Goal: Task Accomplishment & Management: Use online tool/utility

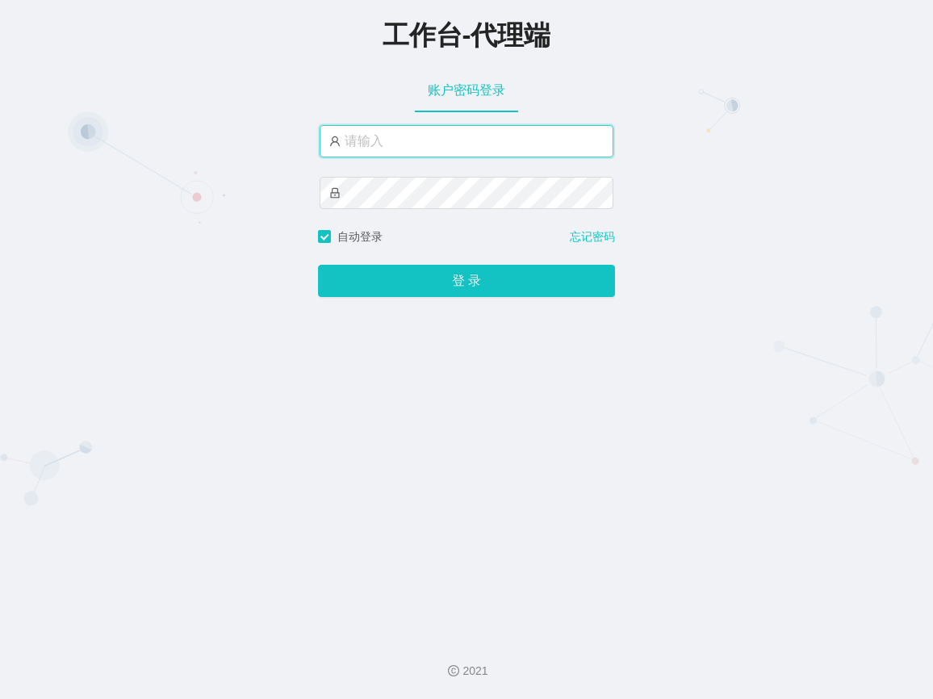
paste input "sisi001"
click at [415, 143] on input "sisi001" at bounding box center [467, 141] width 294 height 32
type input "sisi001"
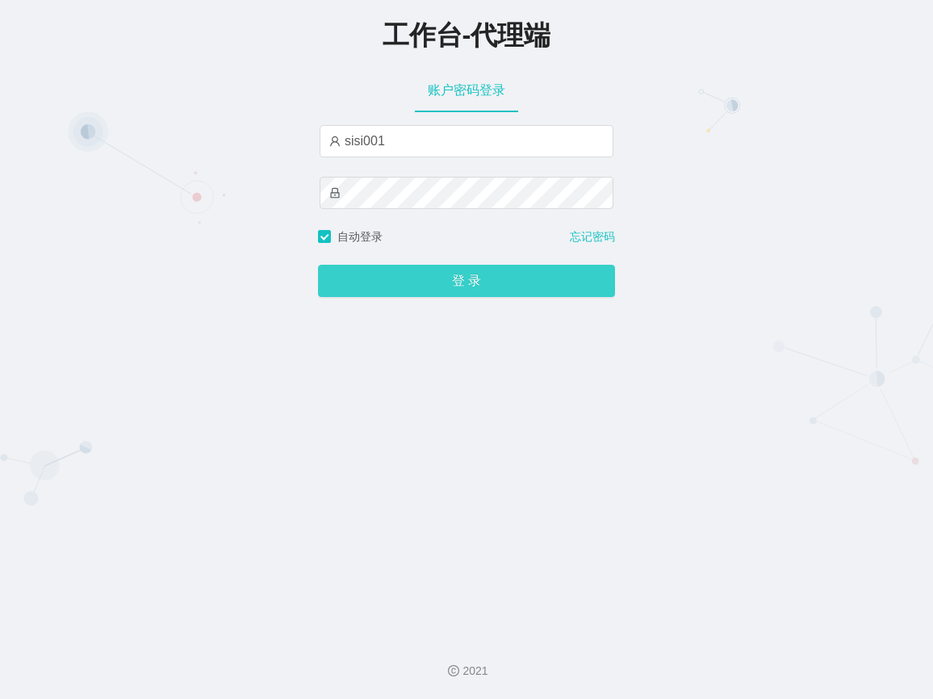
click at [442, 289] on button "登 录" at bounding box center [466, 281] width 297 height 32
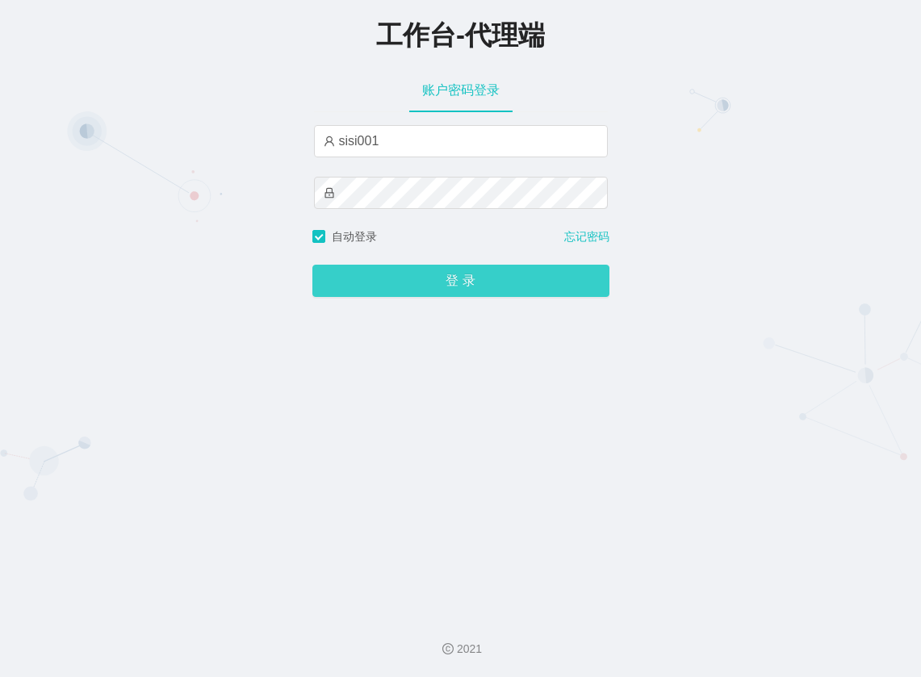
click at [465, 292] on button "登 录" at bounding box center [460, 281] width 297 height 32
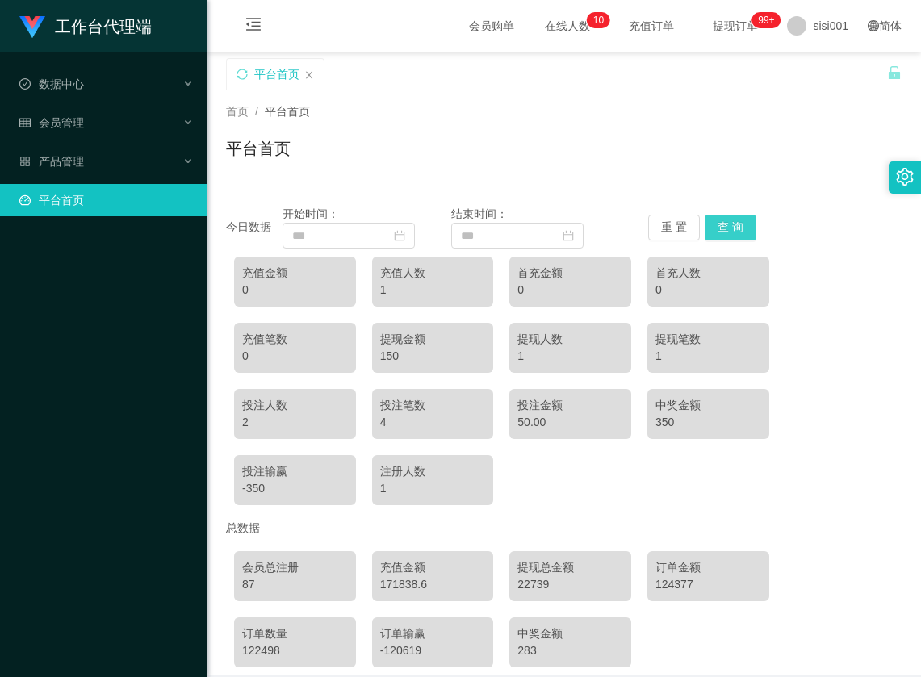
click at [724, 220] on button "查 询" at bounding box center [731, 228] width 52 height 26
click at [317, 235] on input at bounding box center [349, 236] width 132 height 26
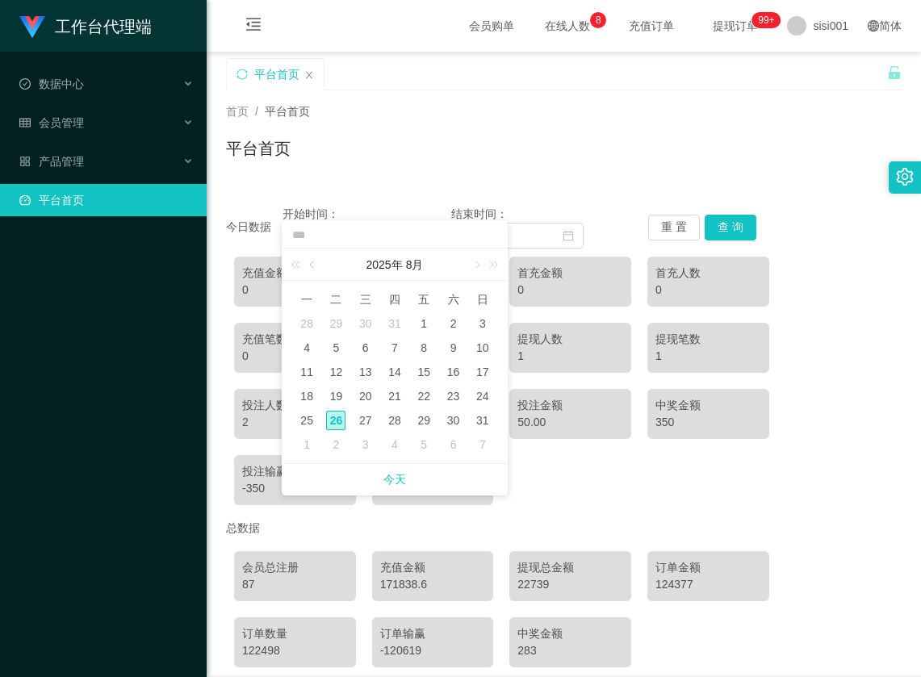
click at [331, 420] on div "26" at bounding box center [335, 420] width 19 height 19
type input "**********"
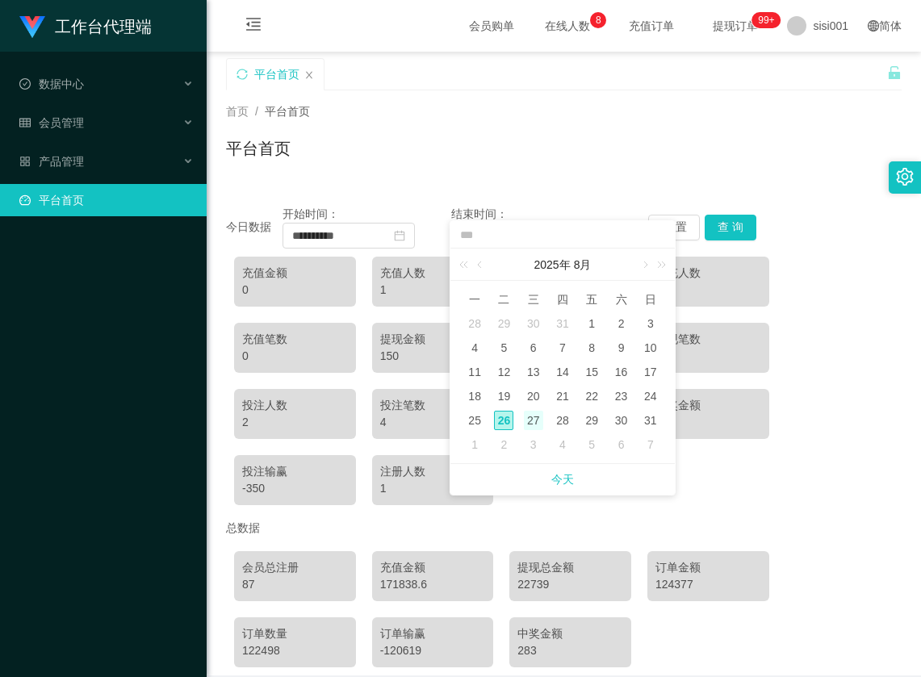
click at [534, 415] on div "27" at bounding box center [533, 420] width 19 height 19
type input "**********"
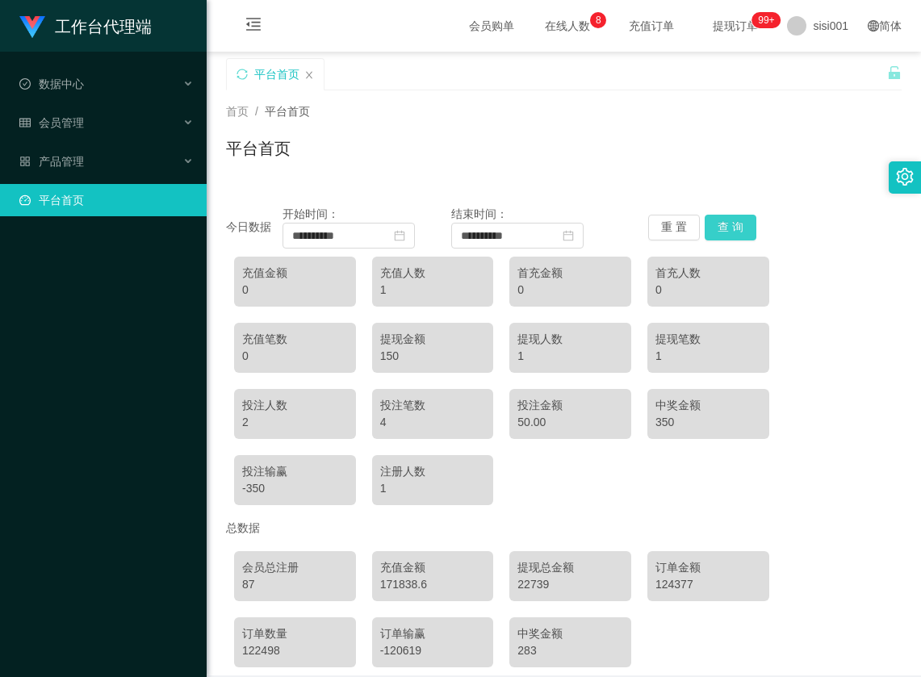
click at [739, 218] on button "查 询" at bounding box center [731, 228] width 52 height 26
